Goal: Transaction & Acquisition: Purchase product/service

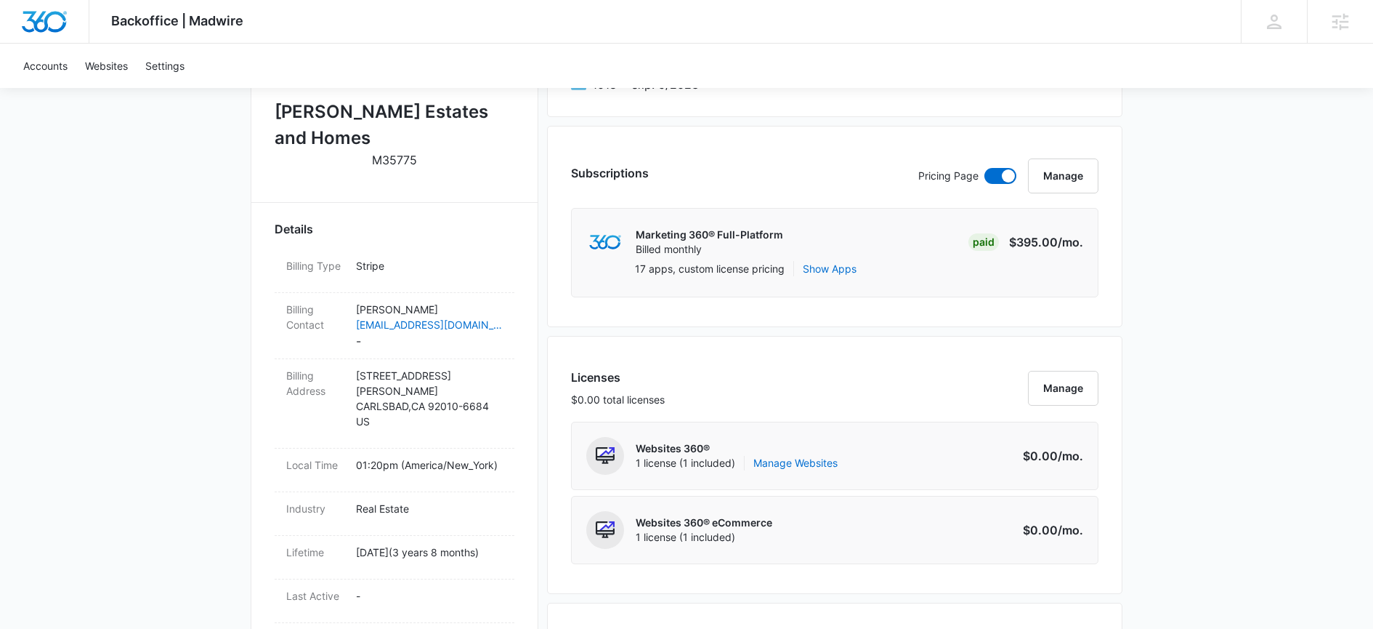
scroll to position [653, 0]
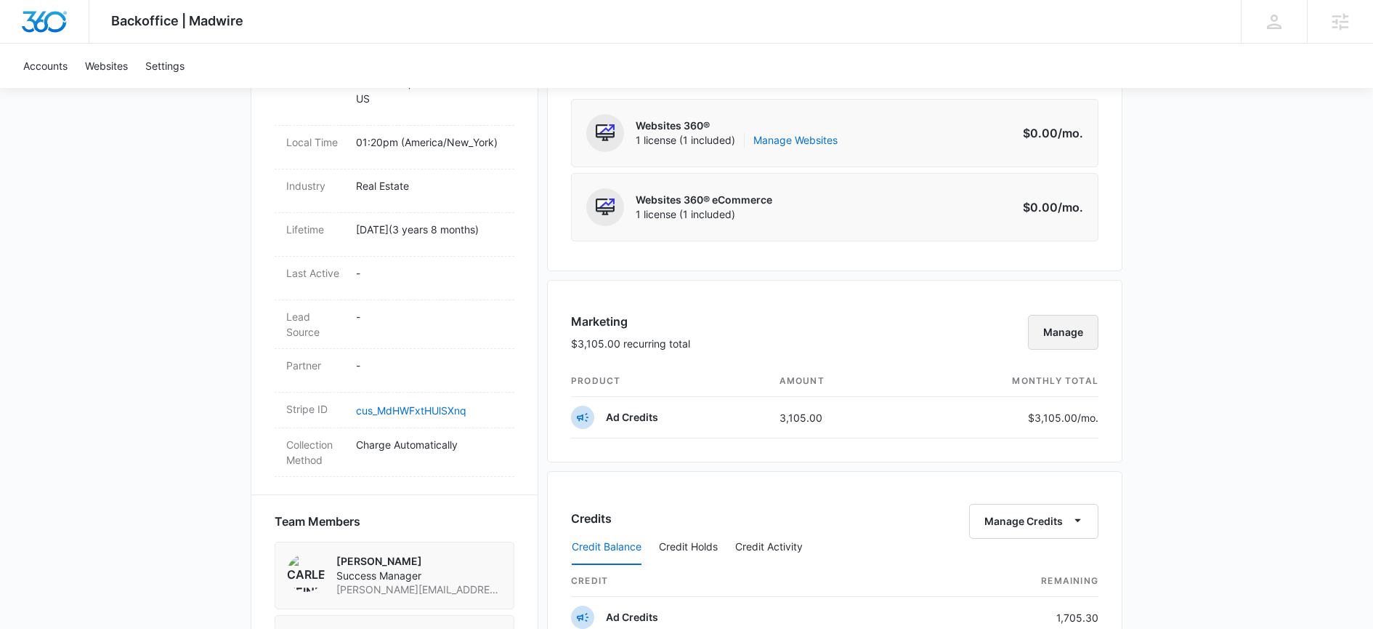
click at [1088, 328] on button "Manage" at bounding box center [1063, 332] width 70 height 35
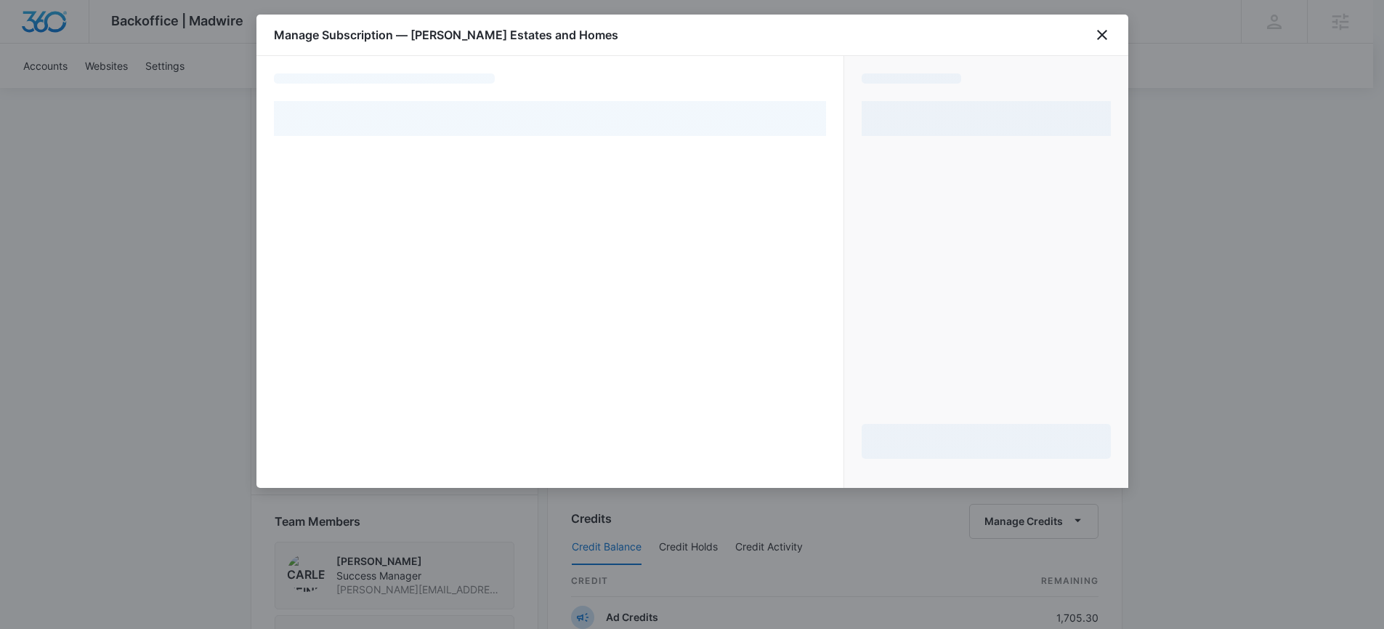
select select "pm_1MtF3XA4n8RTgNjUyRwcXiGG"
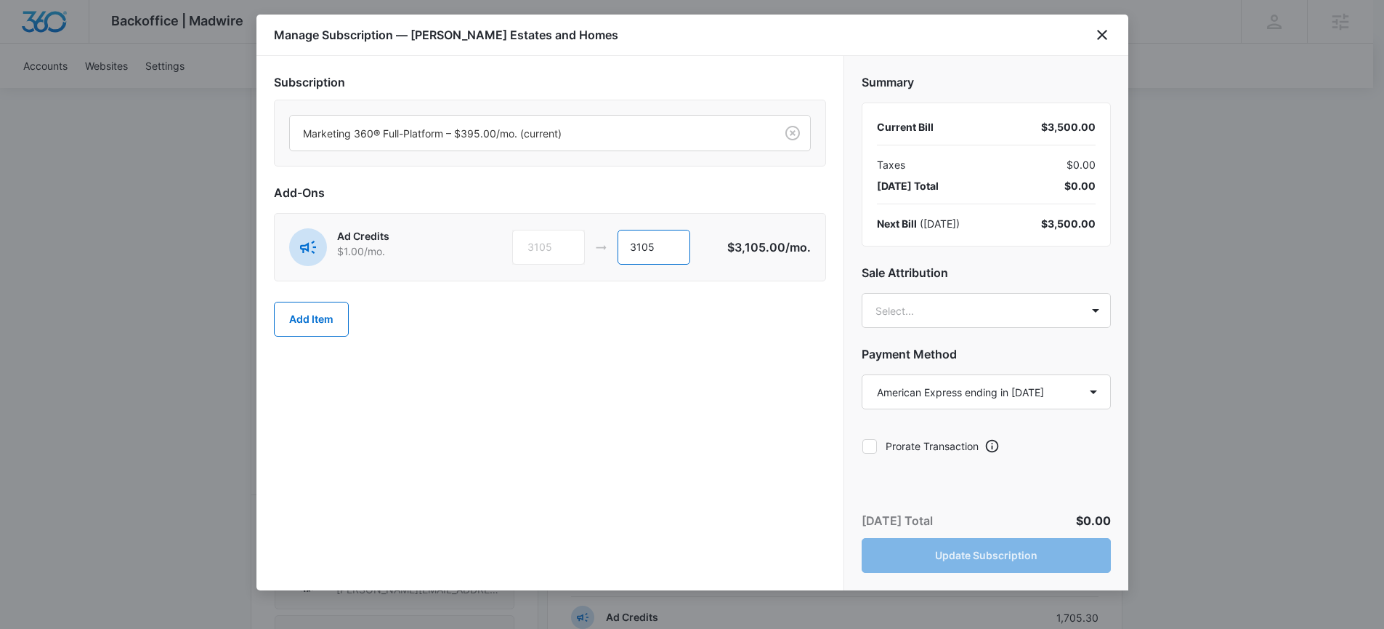
click at [667, 254] on input "3105" at bounding box center [654, 247] width 73 height 35
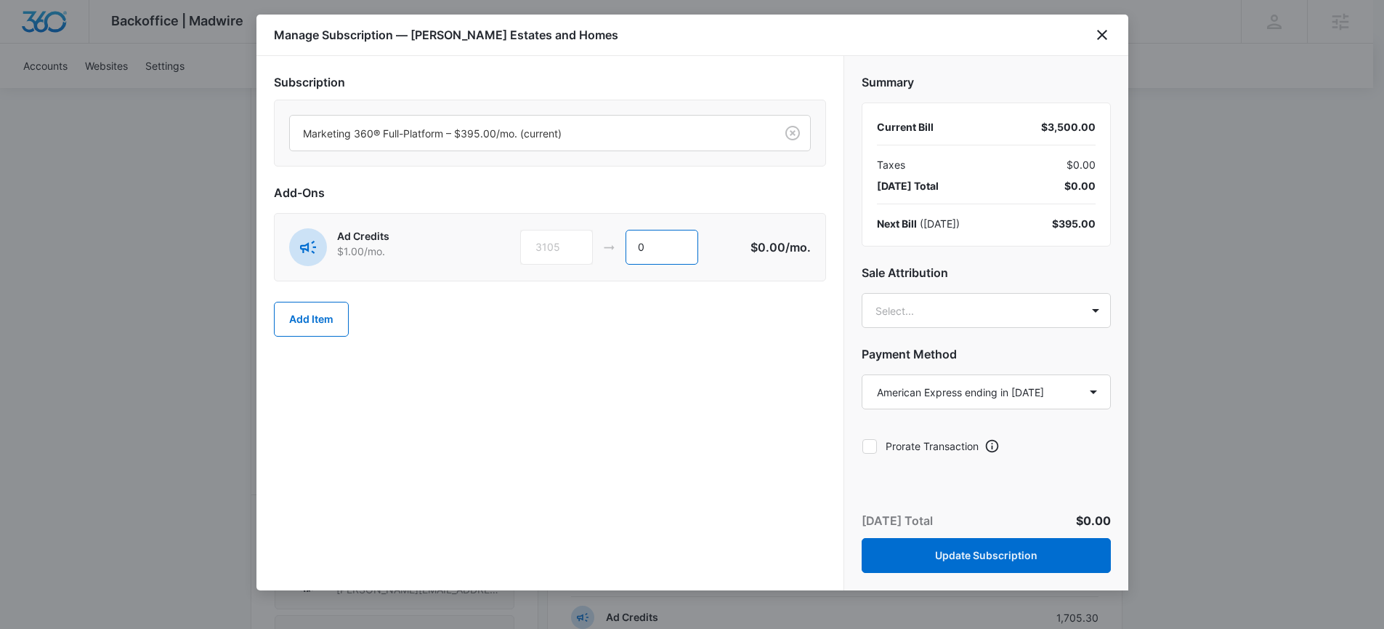
type input "0"
click at [770, 363] on div "Subscription Marketing 360® Full-Platform – $395.00/mo. (current) Add-Ons Ad Cr…" at bounding box center [550, 323] width 587 height 534
click at [961, 320] on body "Backoffice | Madwire Apps Settings CH Carlee Heinmiller carlee.heinmiller@madwi…" at bounding box center [692, 326] width 1384 height 1958
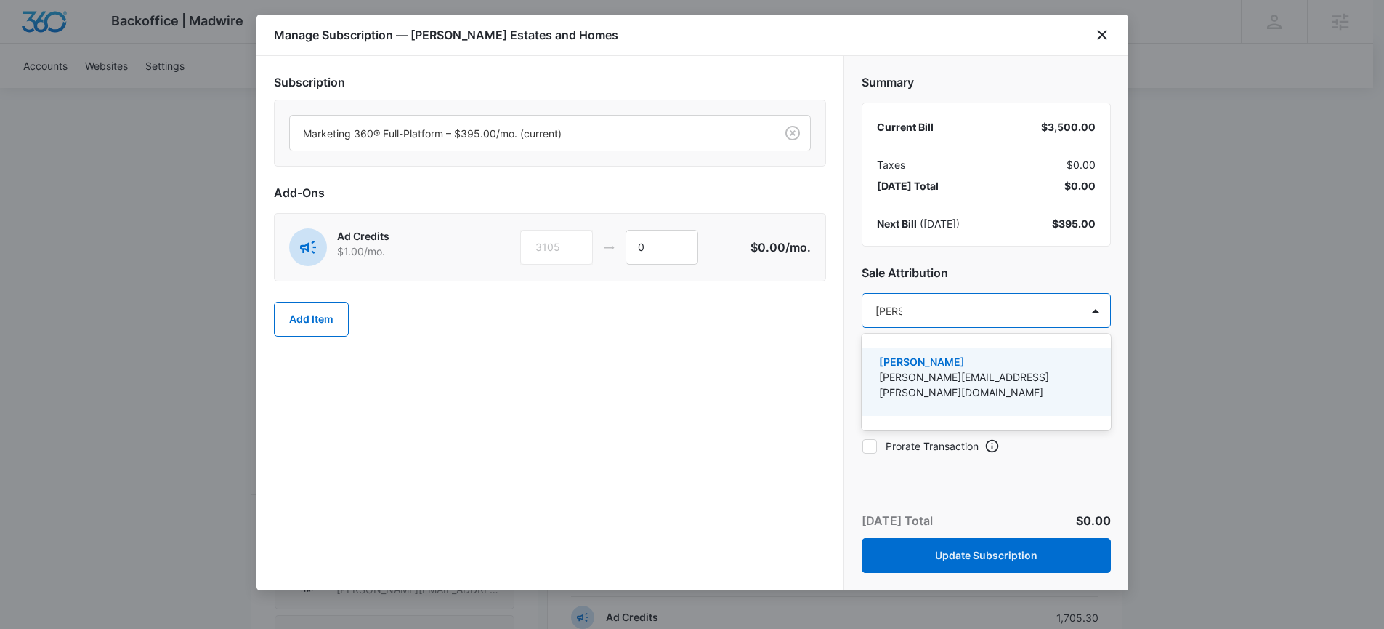
type input "carlee"
click at [988, 377] on p "[PERSON_NAME][EMAIL_ADDRESS][PERSON_NAME][DOMAIN_NAME]" at bounding box center [984, 384] width 211 height 31
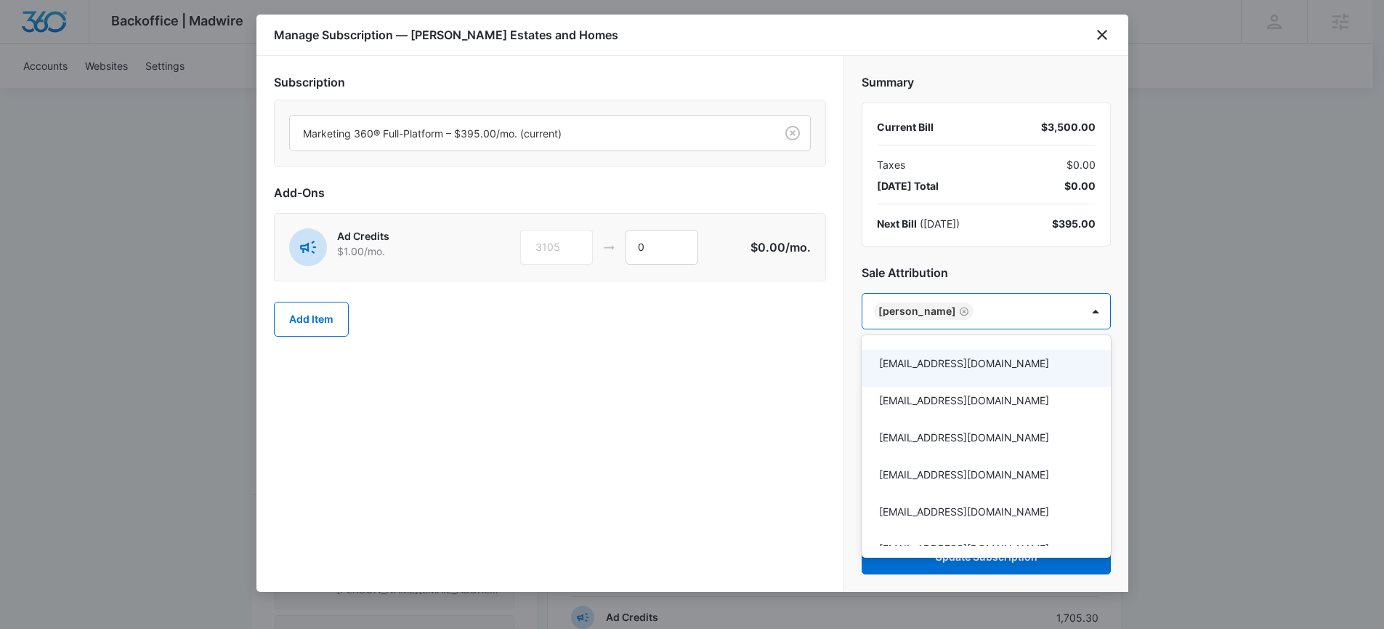
click at [800, 360] on div at bounding box center [692, 314] width 1384 height 629
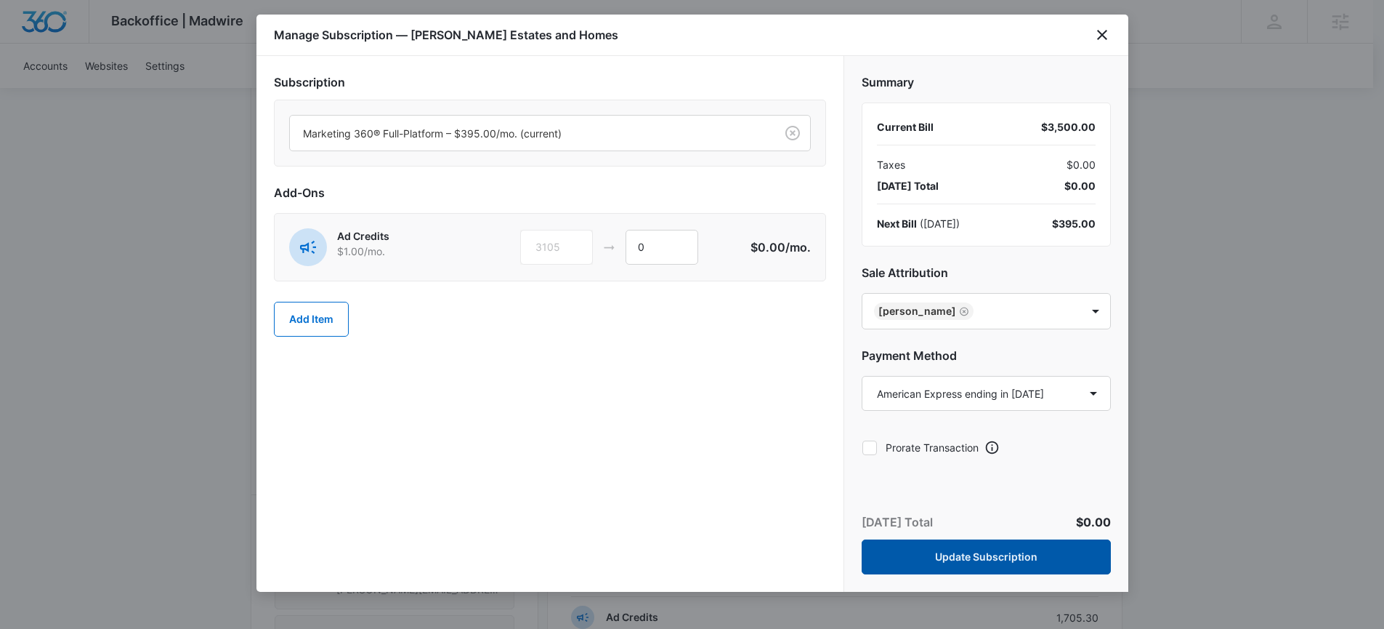
click at [1016, 560] on button "Update Subscription" at bounding box center [986, 556] width 249 height 35
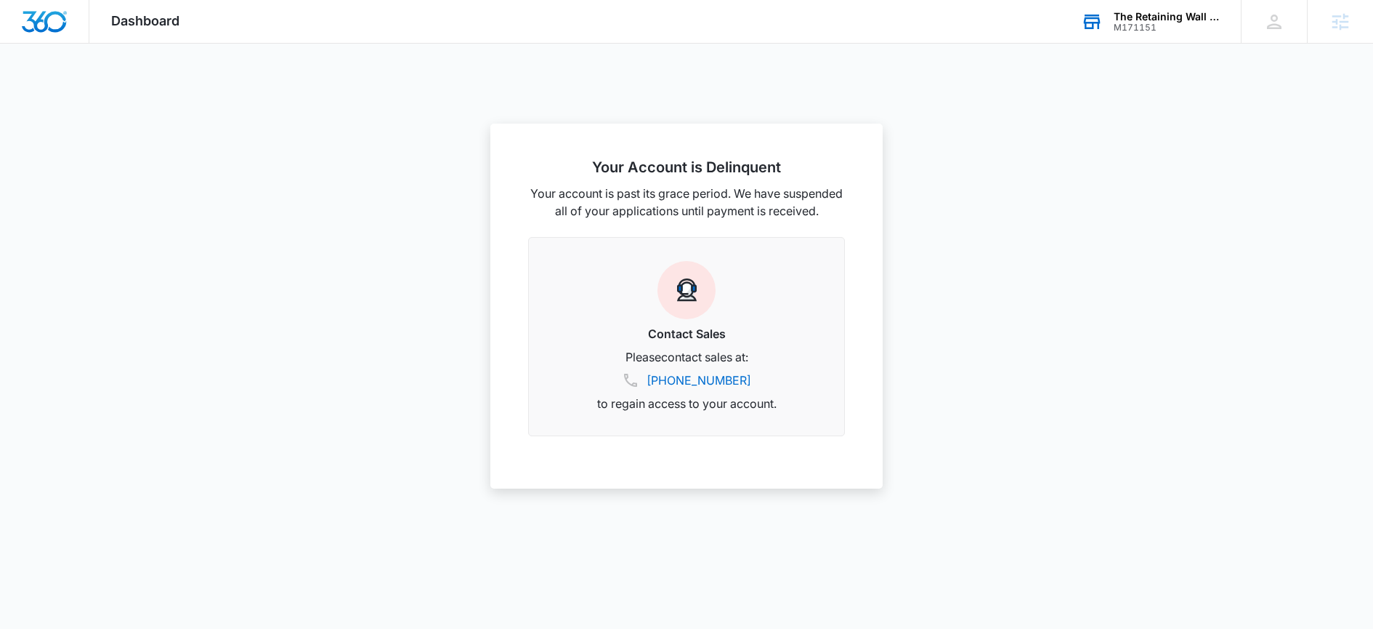
click at [1141, 27] on div "M171151" at bounding box center [1167, 28] width 106 height 10
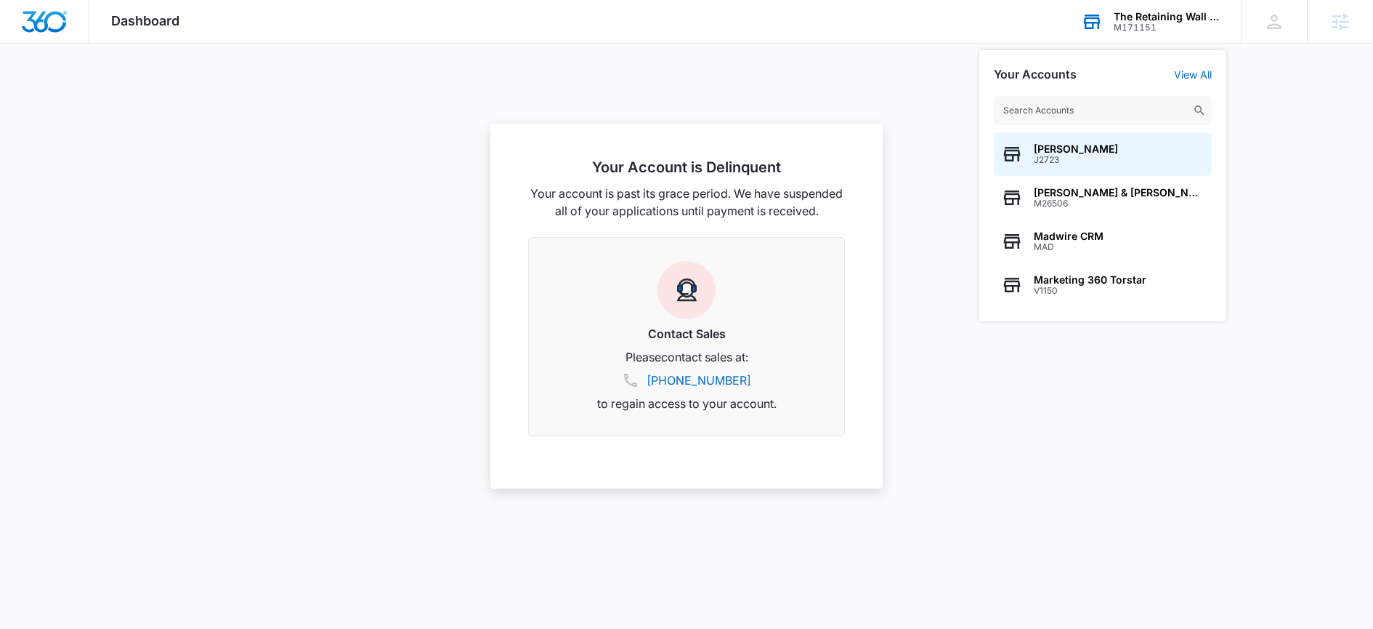
click at [1141, 27] on div "M171151" at bounding box center [1167, 28] width 106 height 10
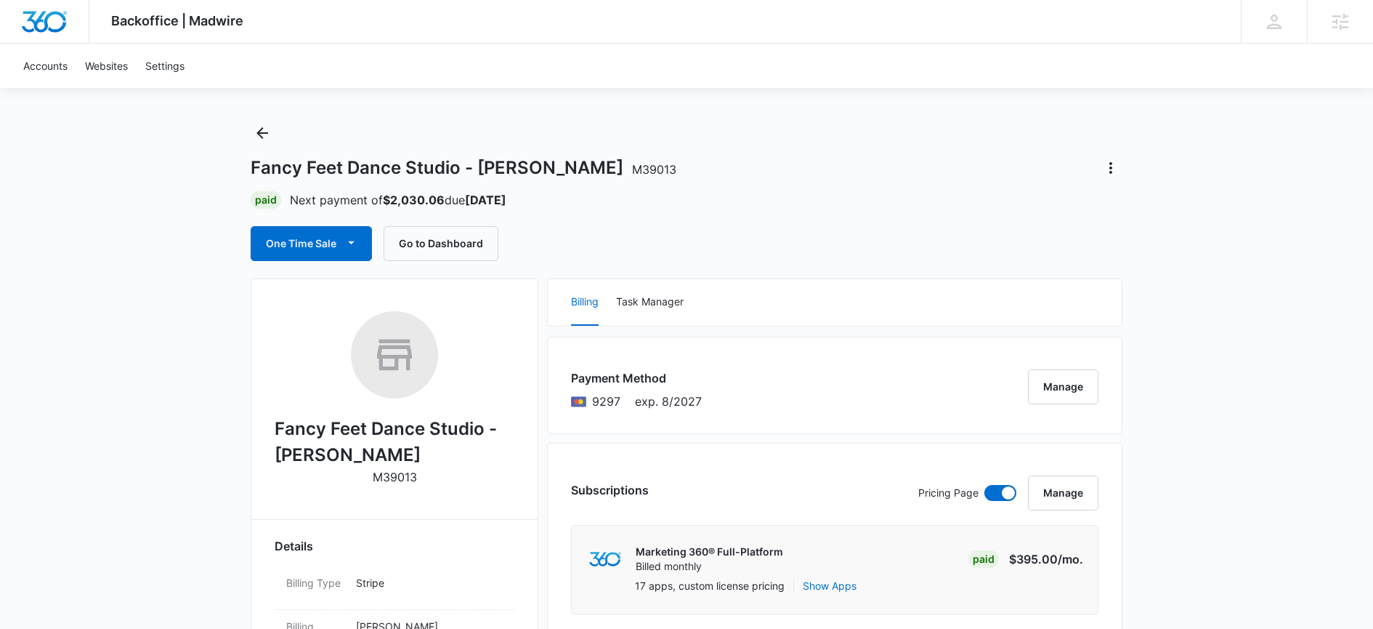
scroll to position [14, 0]
click at [344, 246] on icon "button" at bounding box center [351, 241] width 15 height 15
click at [333, 283] on button "Run One-Time Payment" at bounding box center [361, 291] width 220 height 27
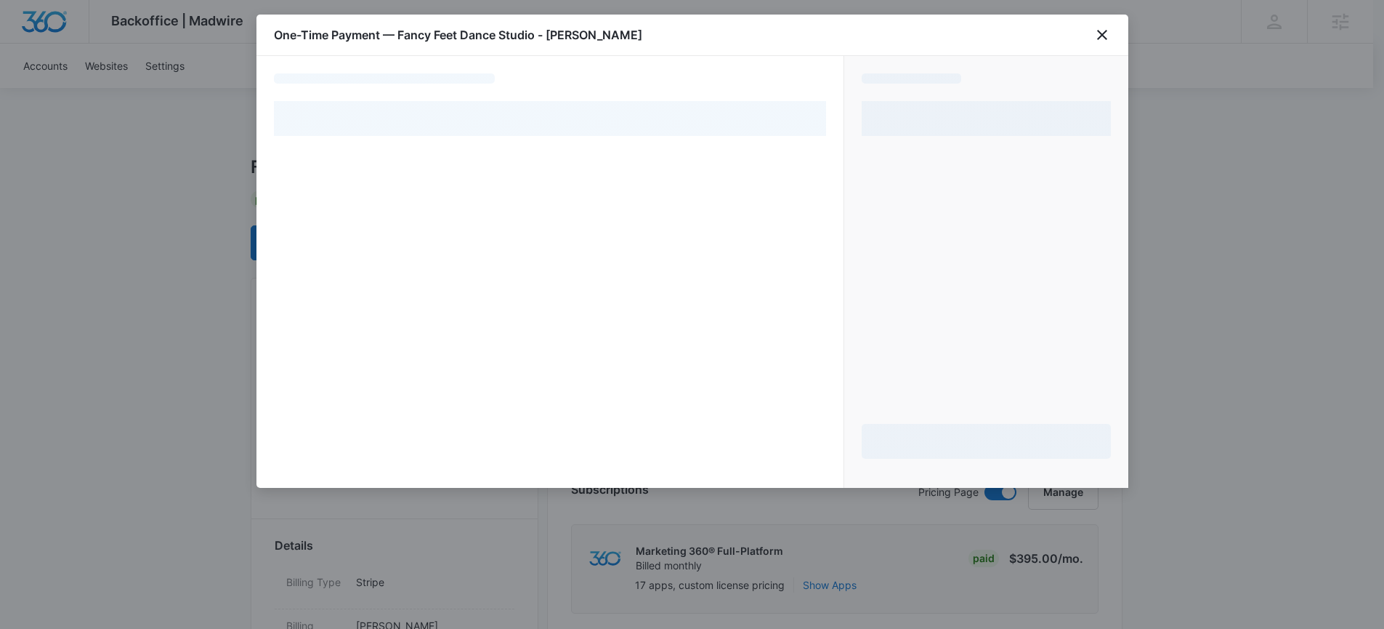
select select "pm_1PAvoTA4n8RTgNjUqyYByNrF"
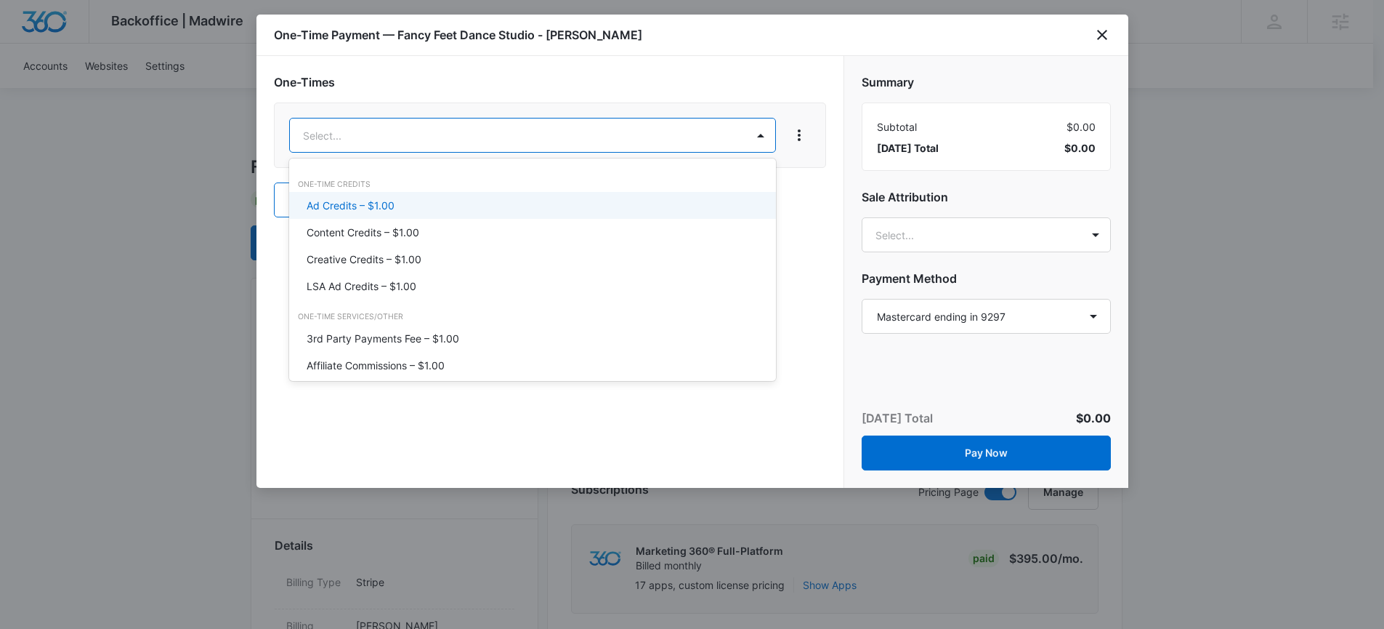
drag, startPoint x: 416, startPoint y: 201, endPoint x: 465, endPoint y: 159, distance: 64.4
click at [416, 201] on div "Ad Credits – $1.00" at bounding box center [531, 205] width 449 height 15
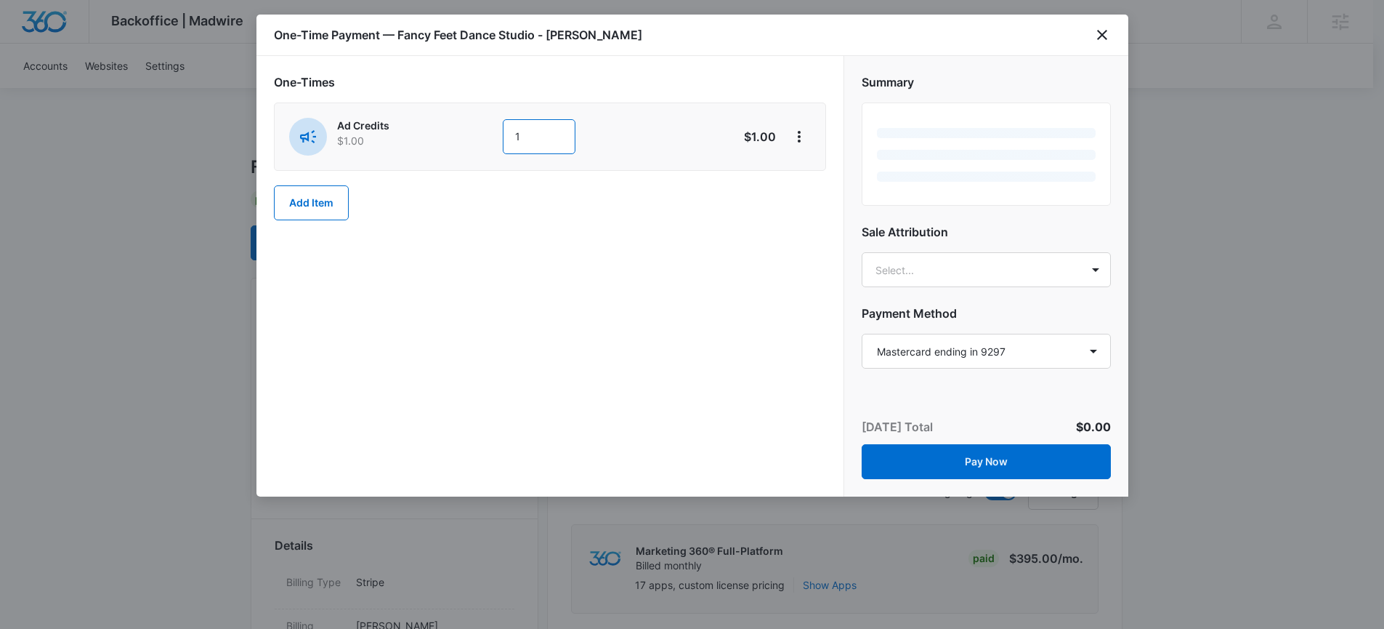
click at [535, 140] on input "1" at bounding box center [539, 136] width 73 height 35
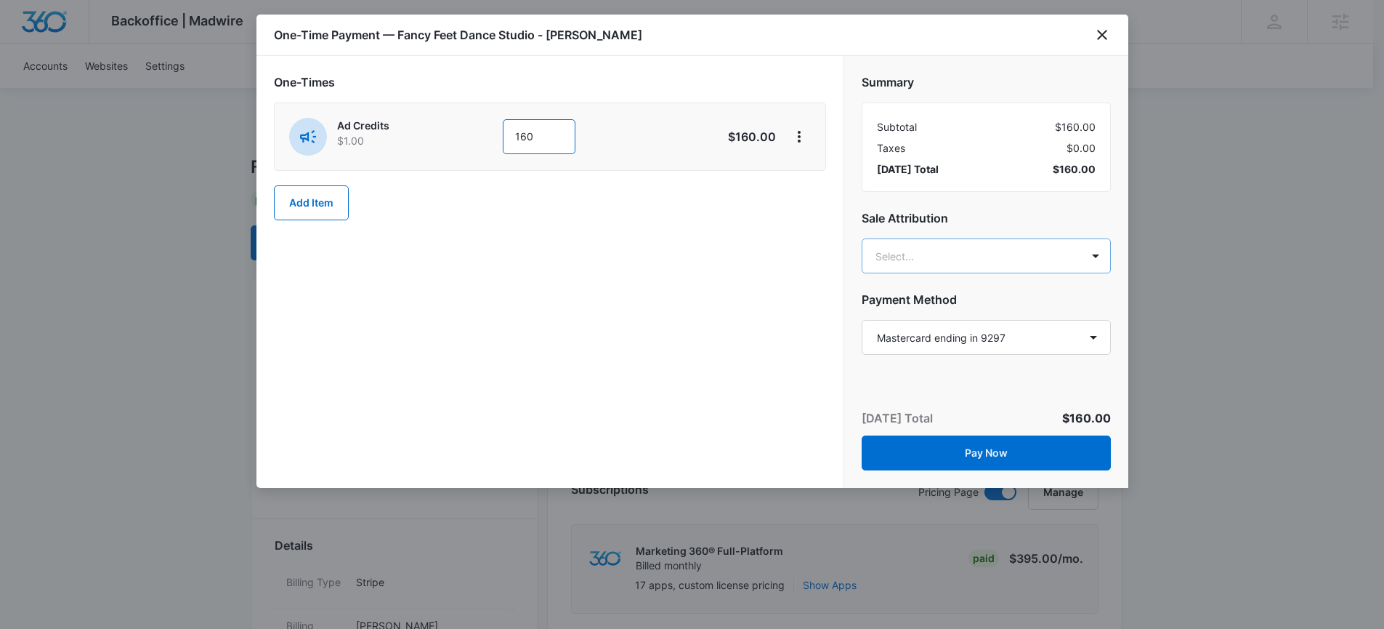
type input "160"
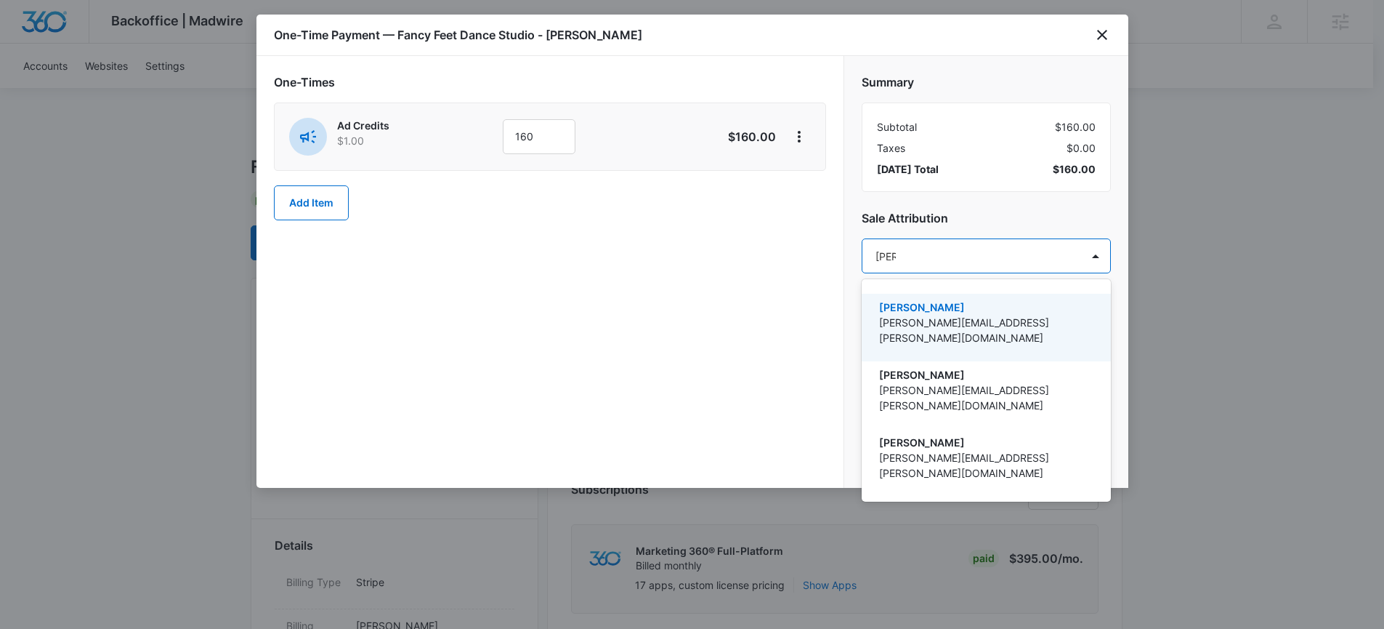
type input "[PERSON_NAME]"
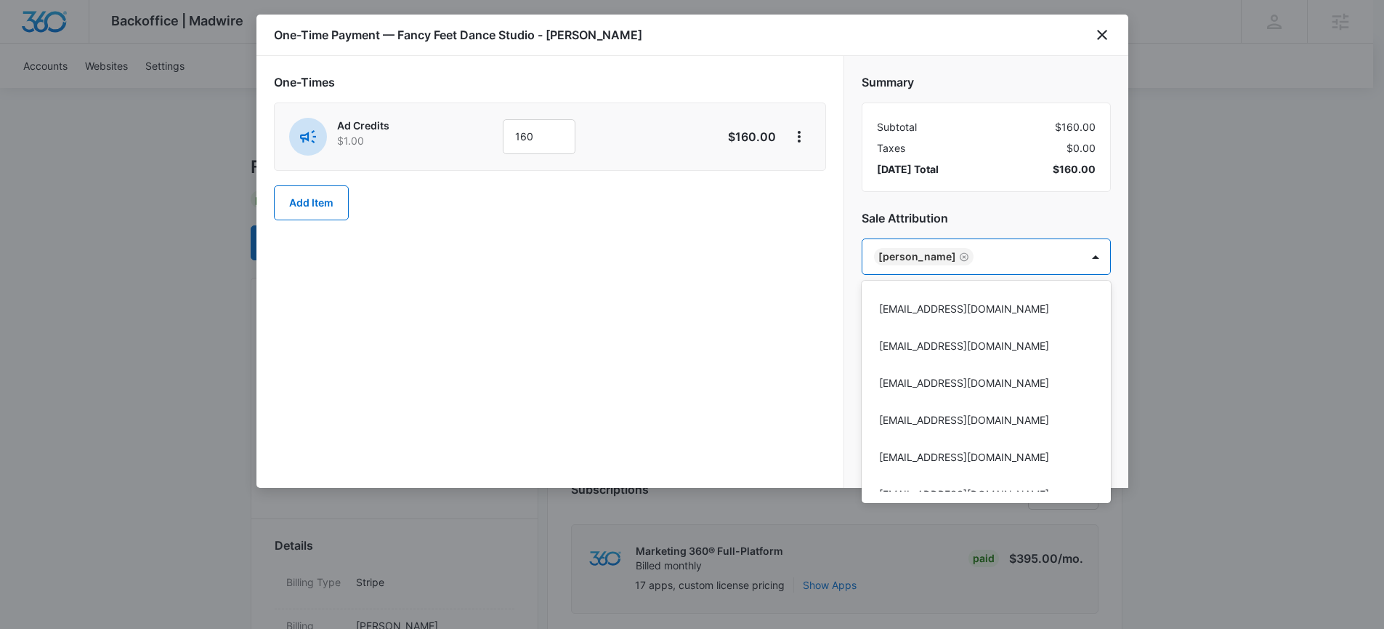
click at [826, 315] on div at bounding box center [692, 314] width 1384 height 629
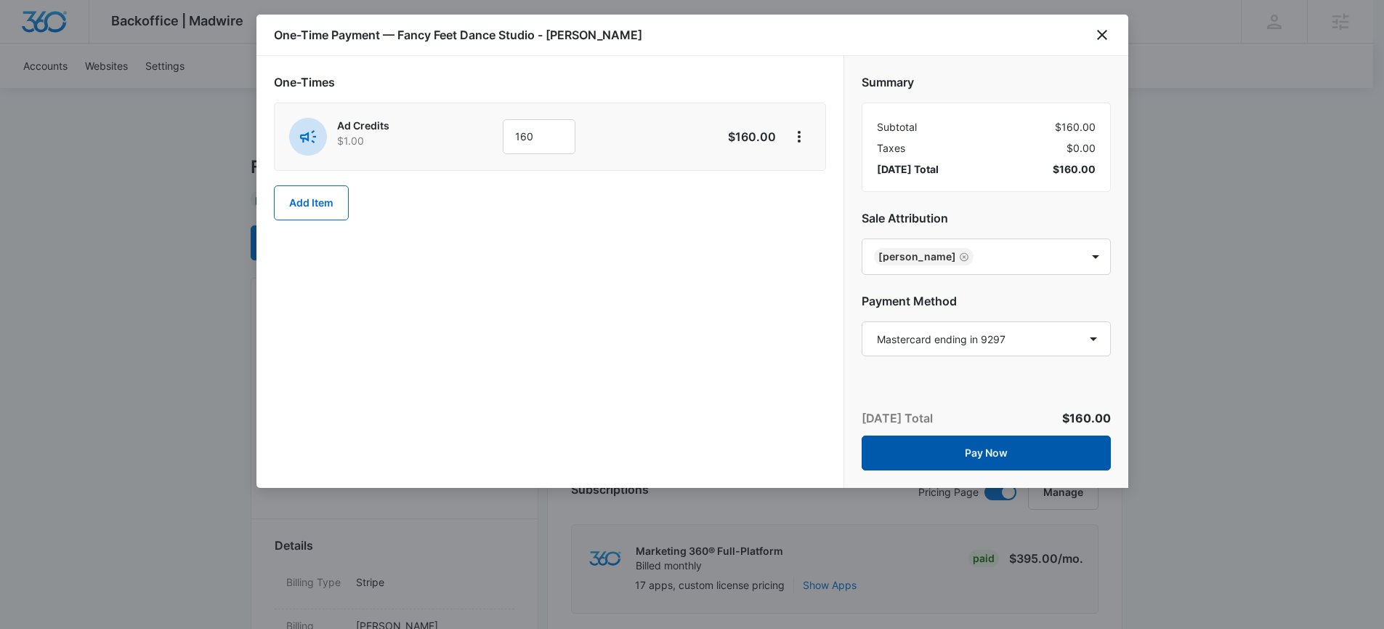
click at [933, 456] on button "Pay Now" at bounding box center [986, 452] width 249 height 35
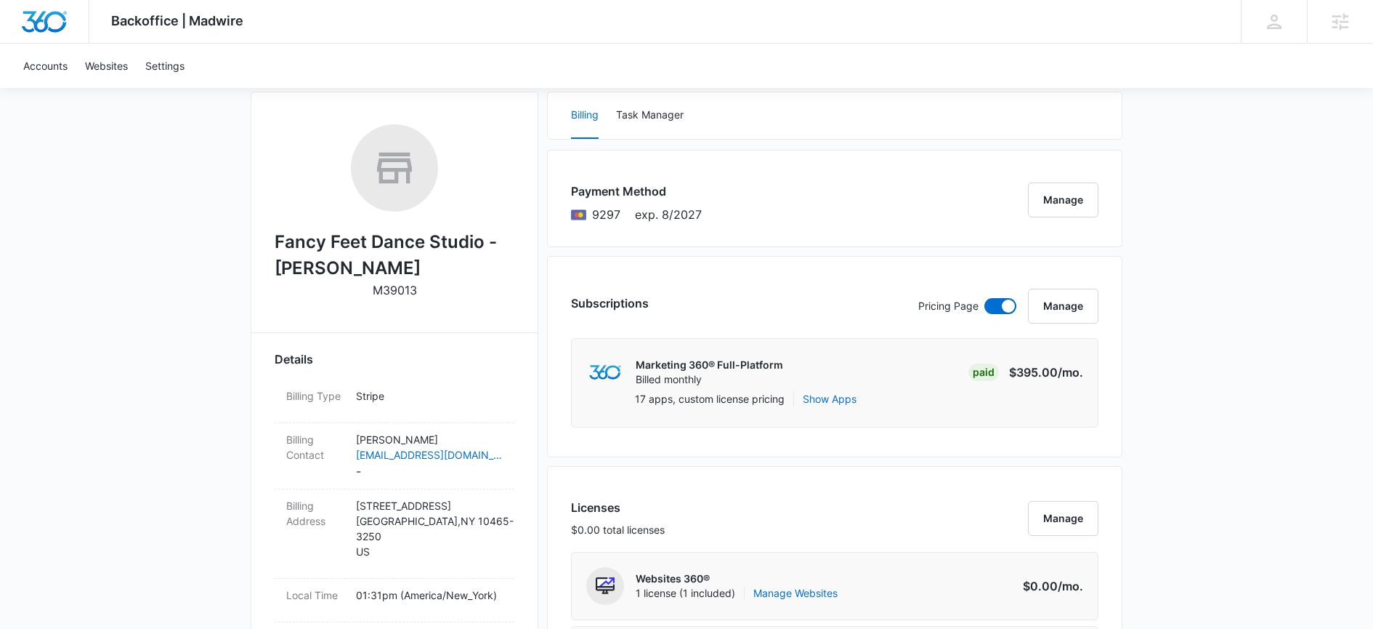
scroll to position [0, 0]
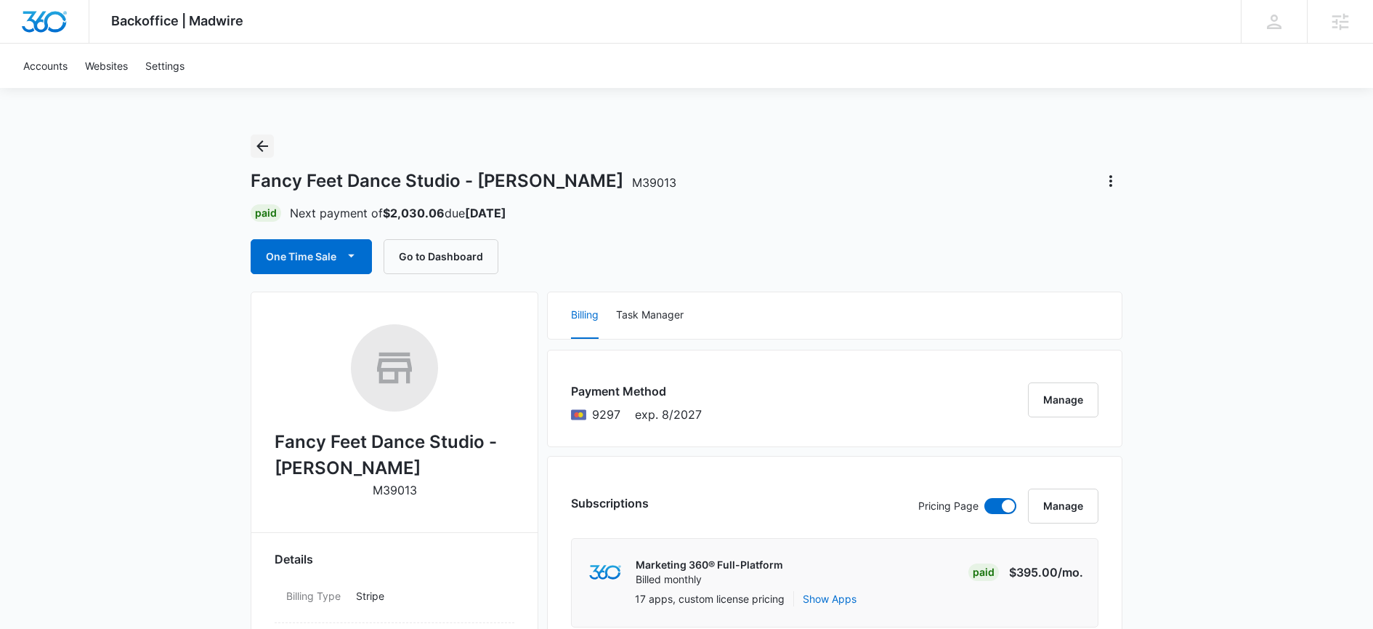
click at [261, 145] on icon "Back" at bounding box center [263, 146] width 12 height 12
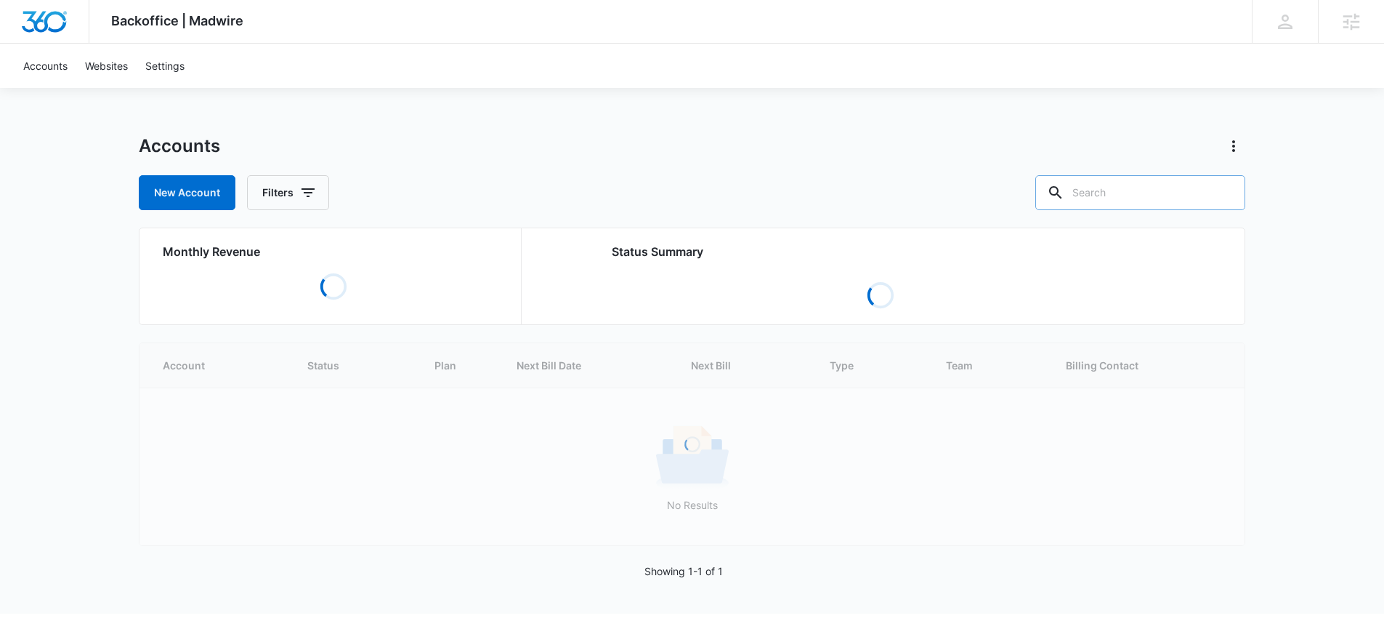
click at [1168, 193] on input "text" at bounding box center [1141, 192] width 210 height 35
type input "fancy feet dance"
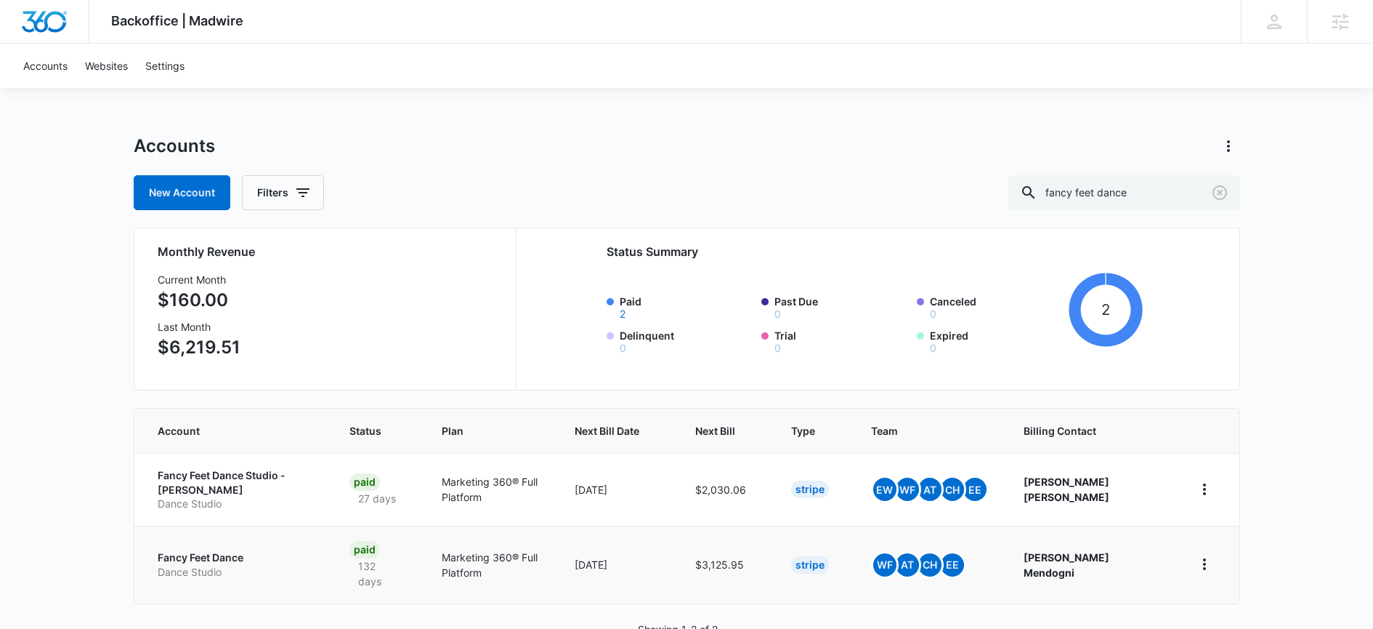
click at [222, 550] on p "Fancy Feet Dance" at bounding box center [237, 557] width 158 height 15
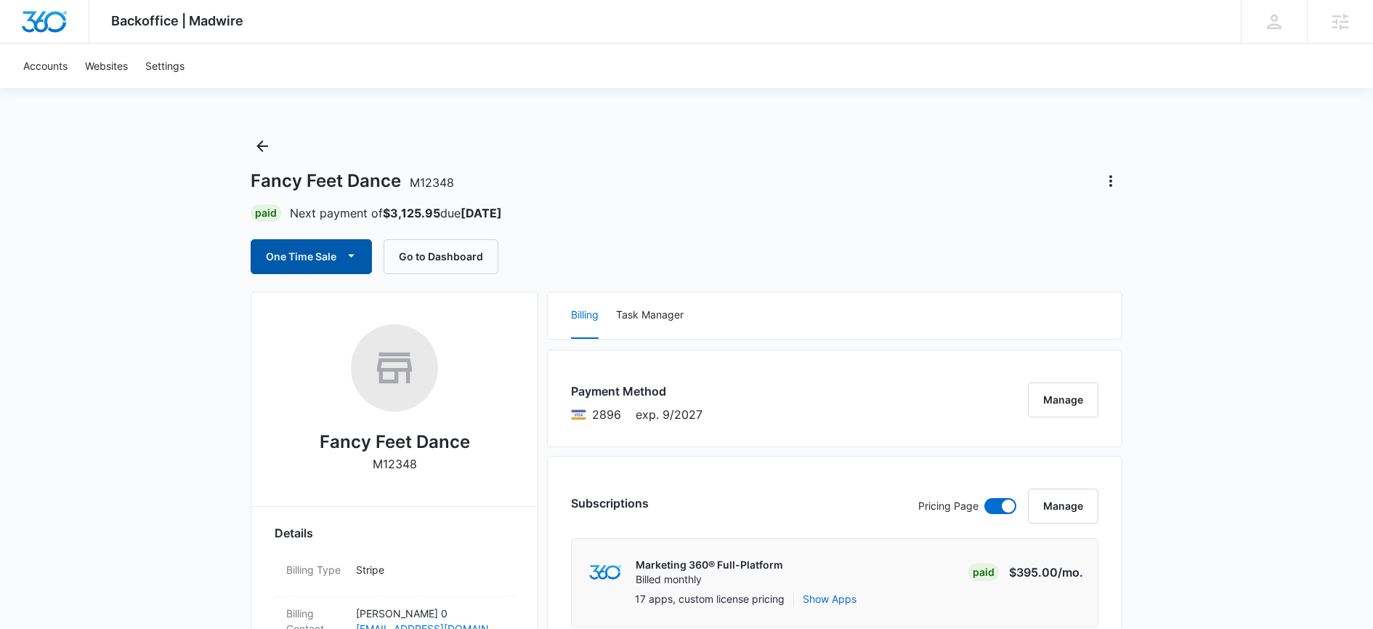
click at [322, 251] on button "One Time Sale" at bounding box center [311, 256] width 121 height 35
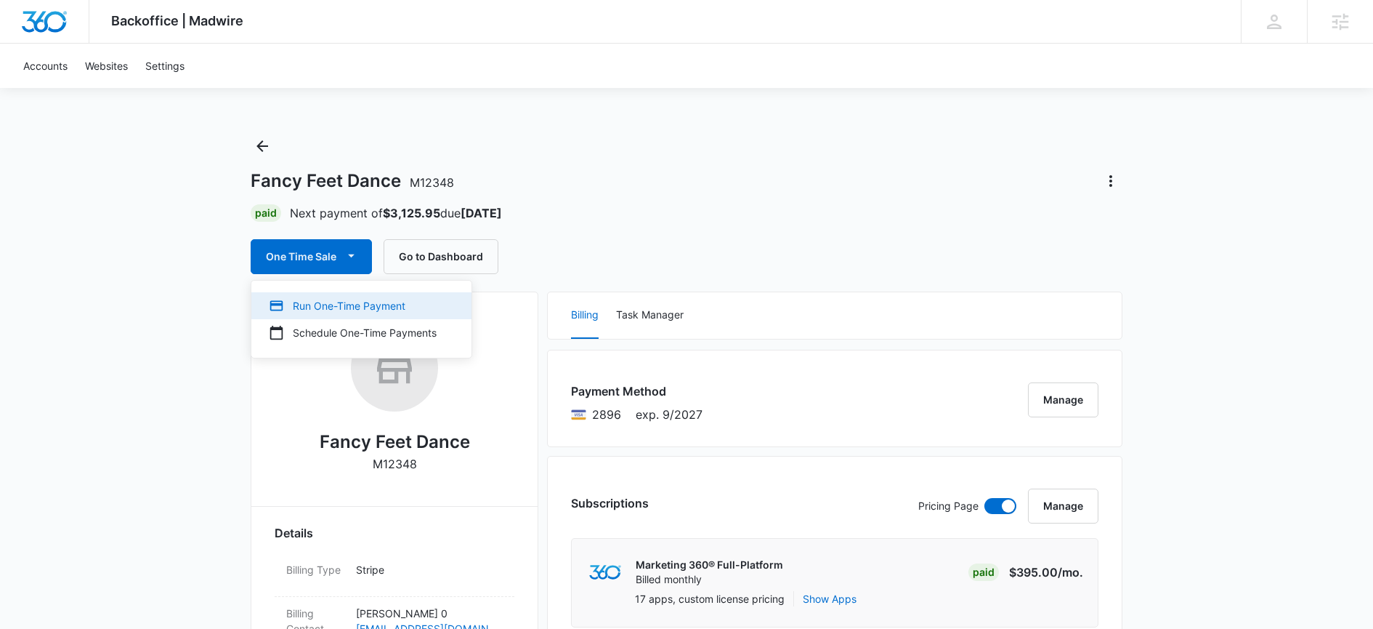
click at [312, 302] on div "Run One-Time Payment" at bounding box center [353, 305] width 168 height 15
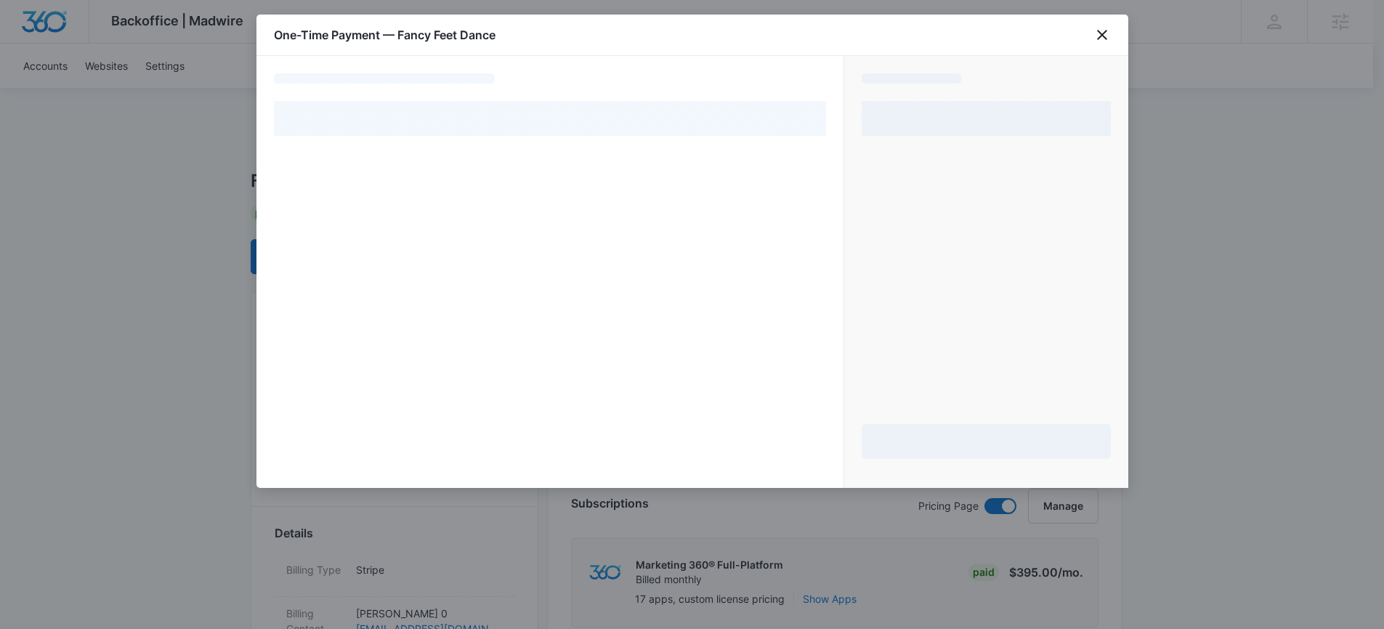
select select "pm_1RHspXA4n8RTgNjUdoJjXWv4"
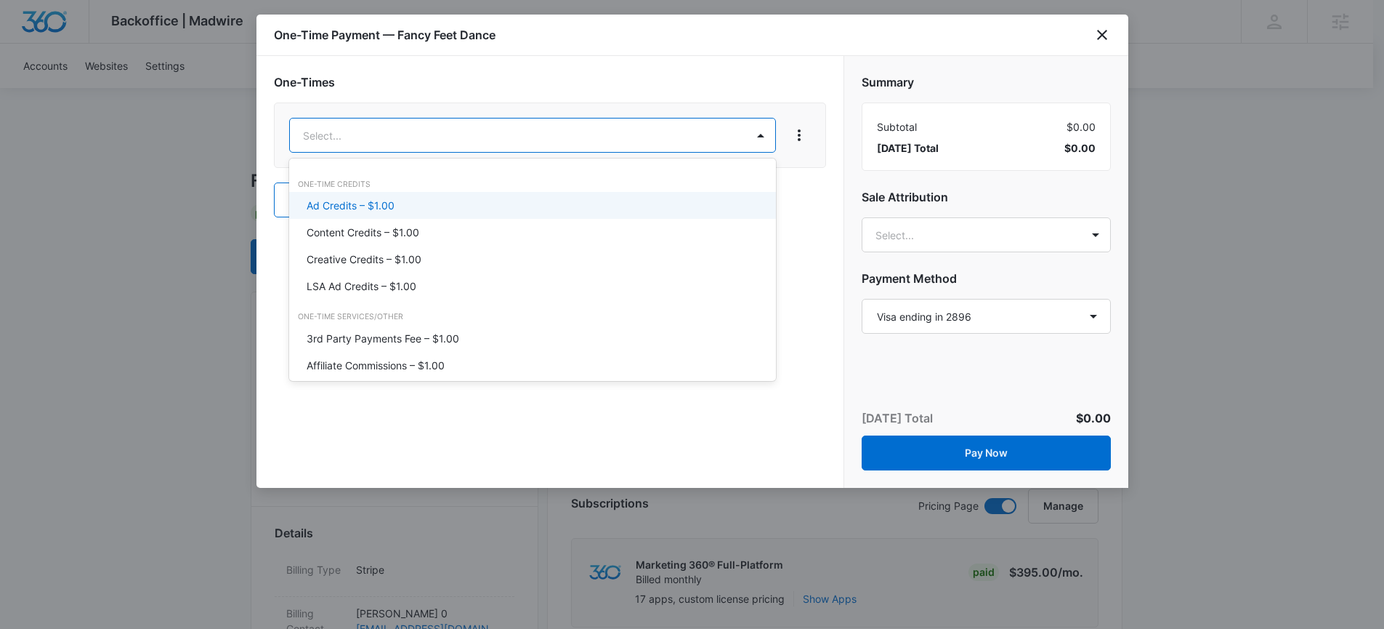
click at [398, 215] on div "Ad Credits – $1.00" at bounding box center [532, 205] width 487 height 27
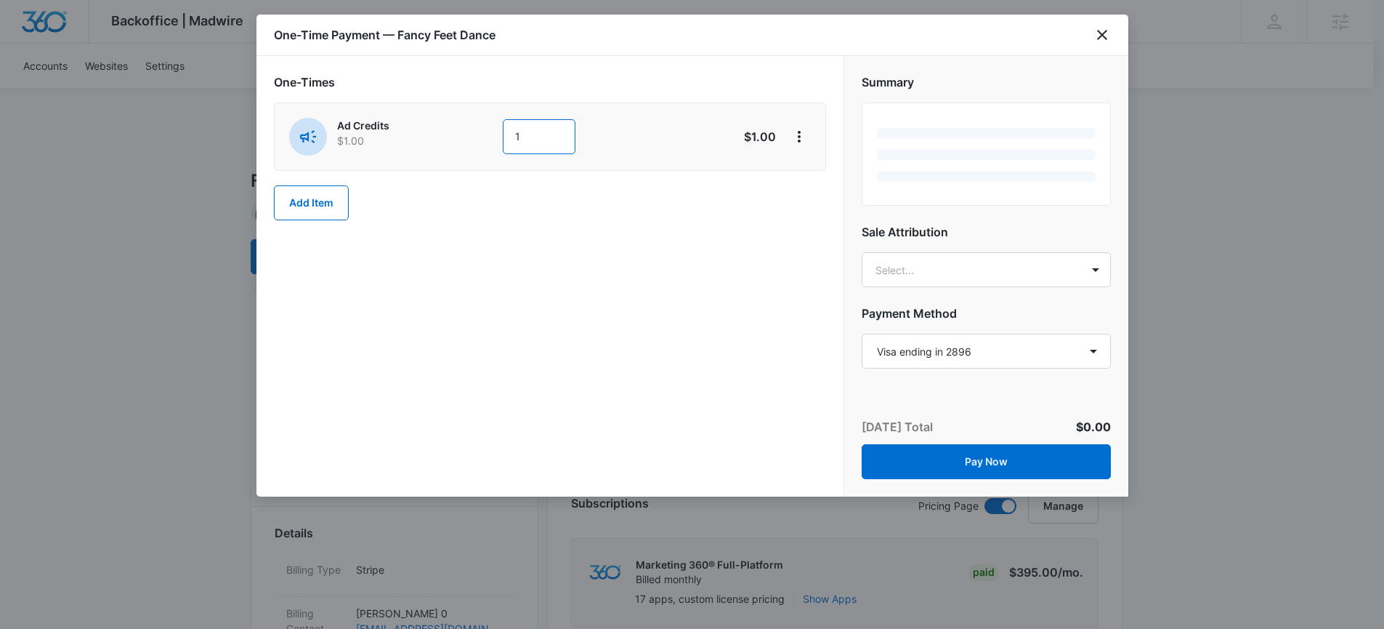
click at [548, 138] on input "1" at bounding box center [539, 136] width 73 height 35
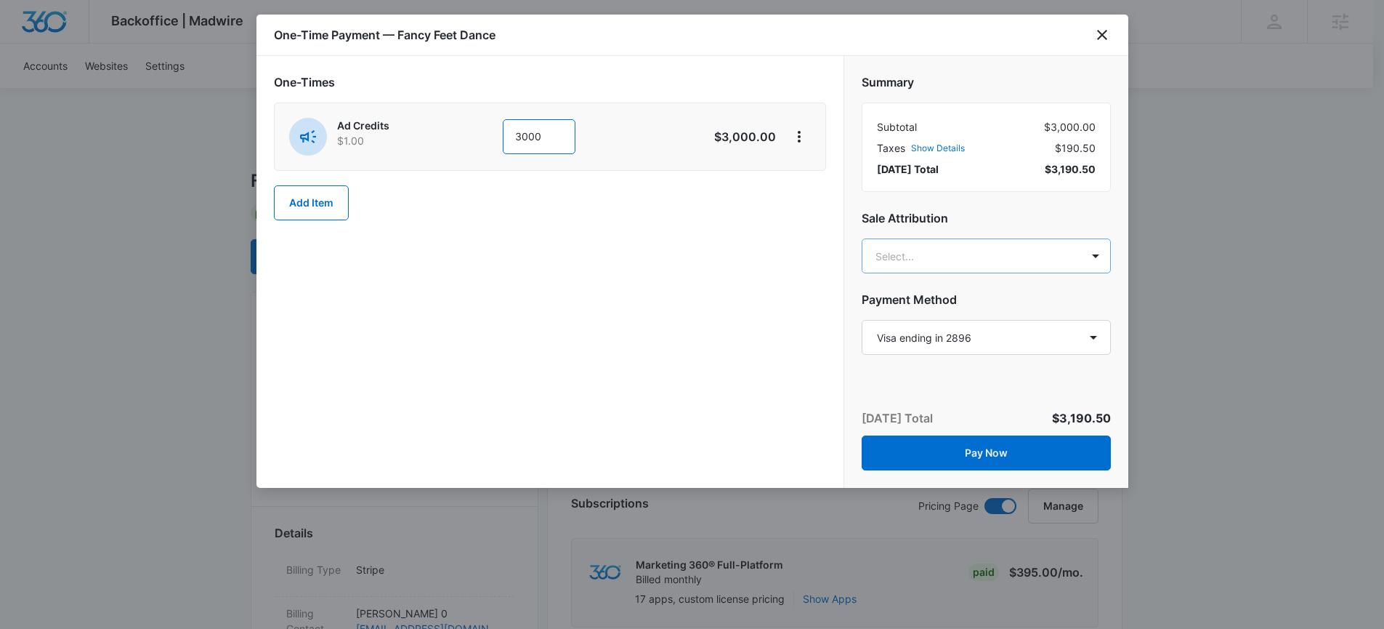
type input "3000"
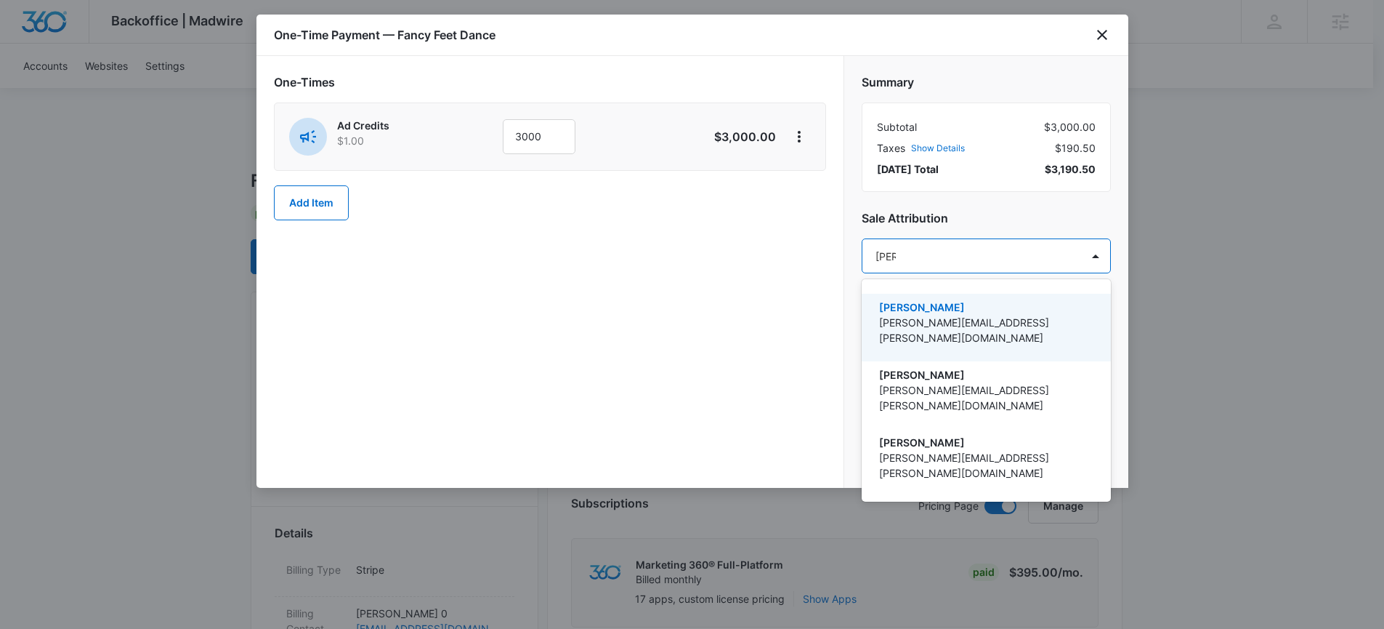
type input "[PERSON_NAME]"
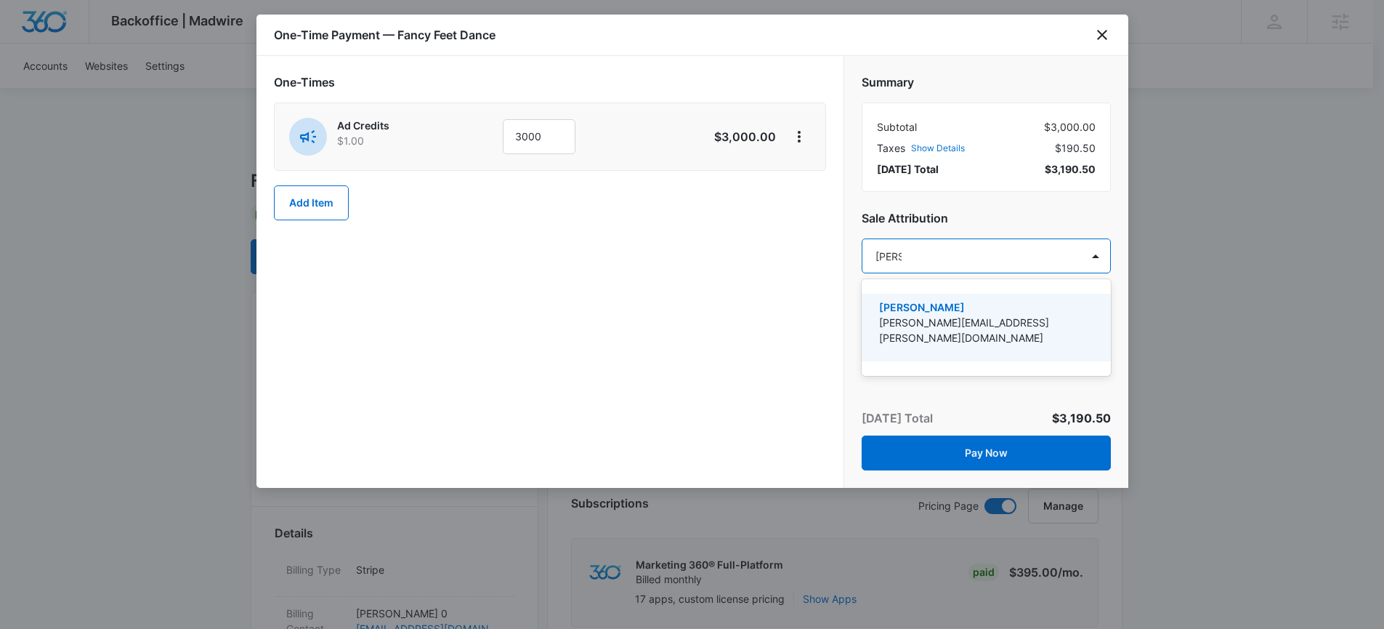
click at [947, 311] on p "[PERSON_NAME]" at bounding box center [984, 306] width 211 height 15
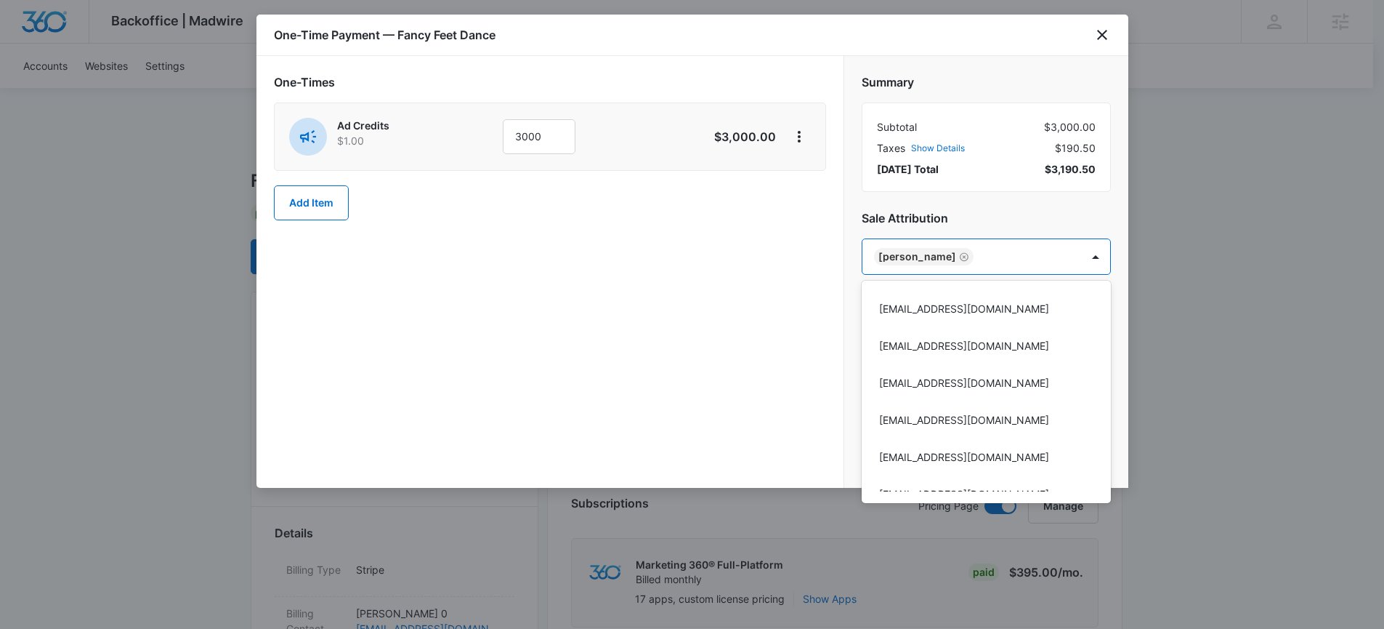
click at [775, 306] on div at bounding box center [692, 314] width 1384 height 629
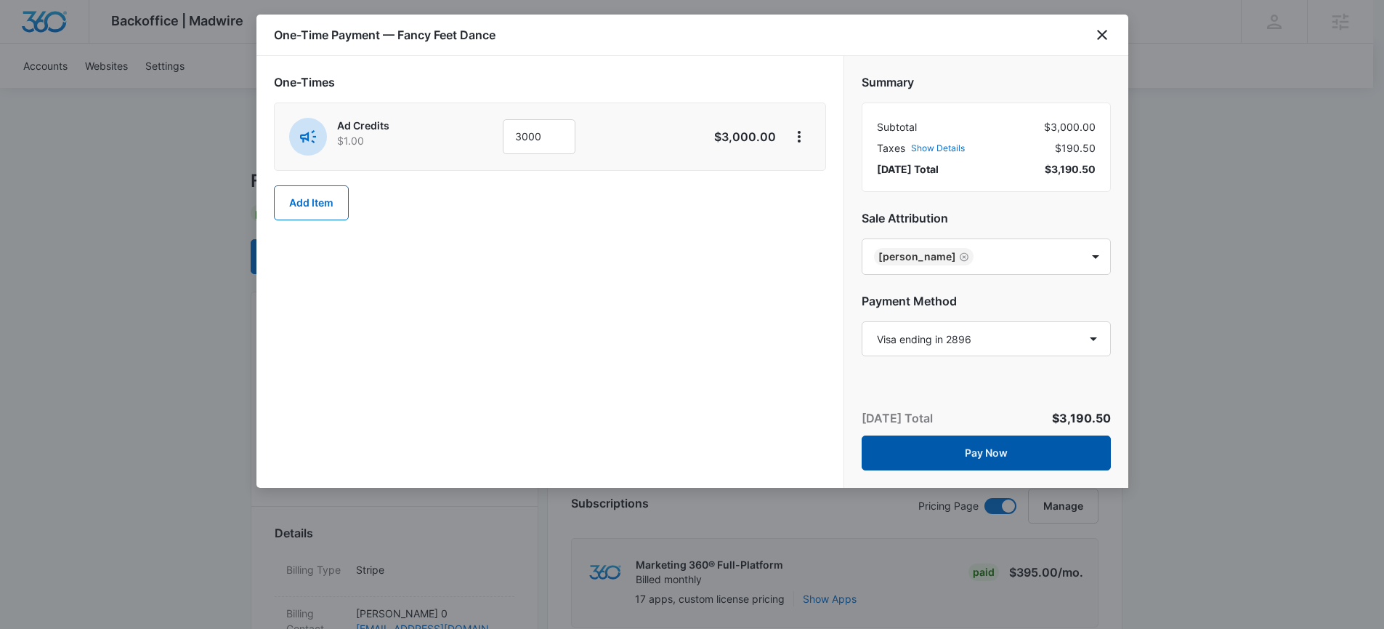
click at [1006, 448] on button "Pay Now" at bounding box center [986, 452] width 249 height 35
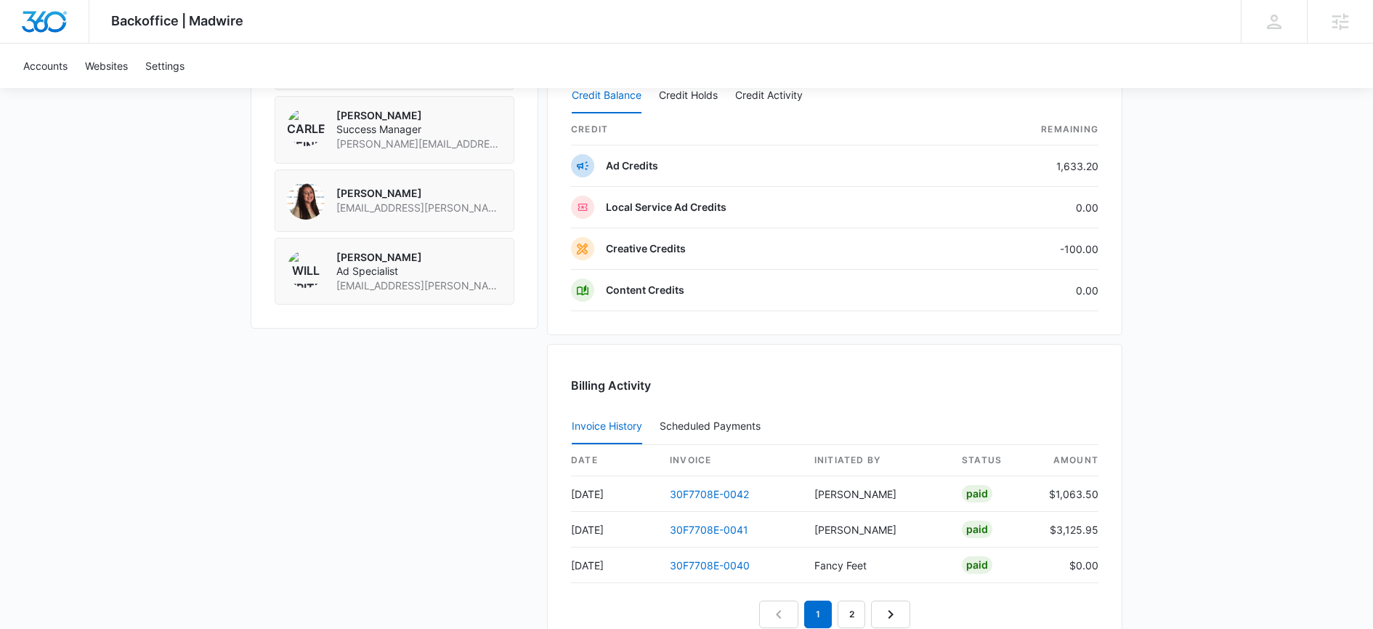
scroll to position [1371, 0]
